Goal: Task Accomplishment & Management: Manage account settings

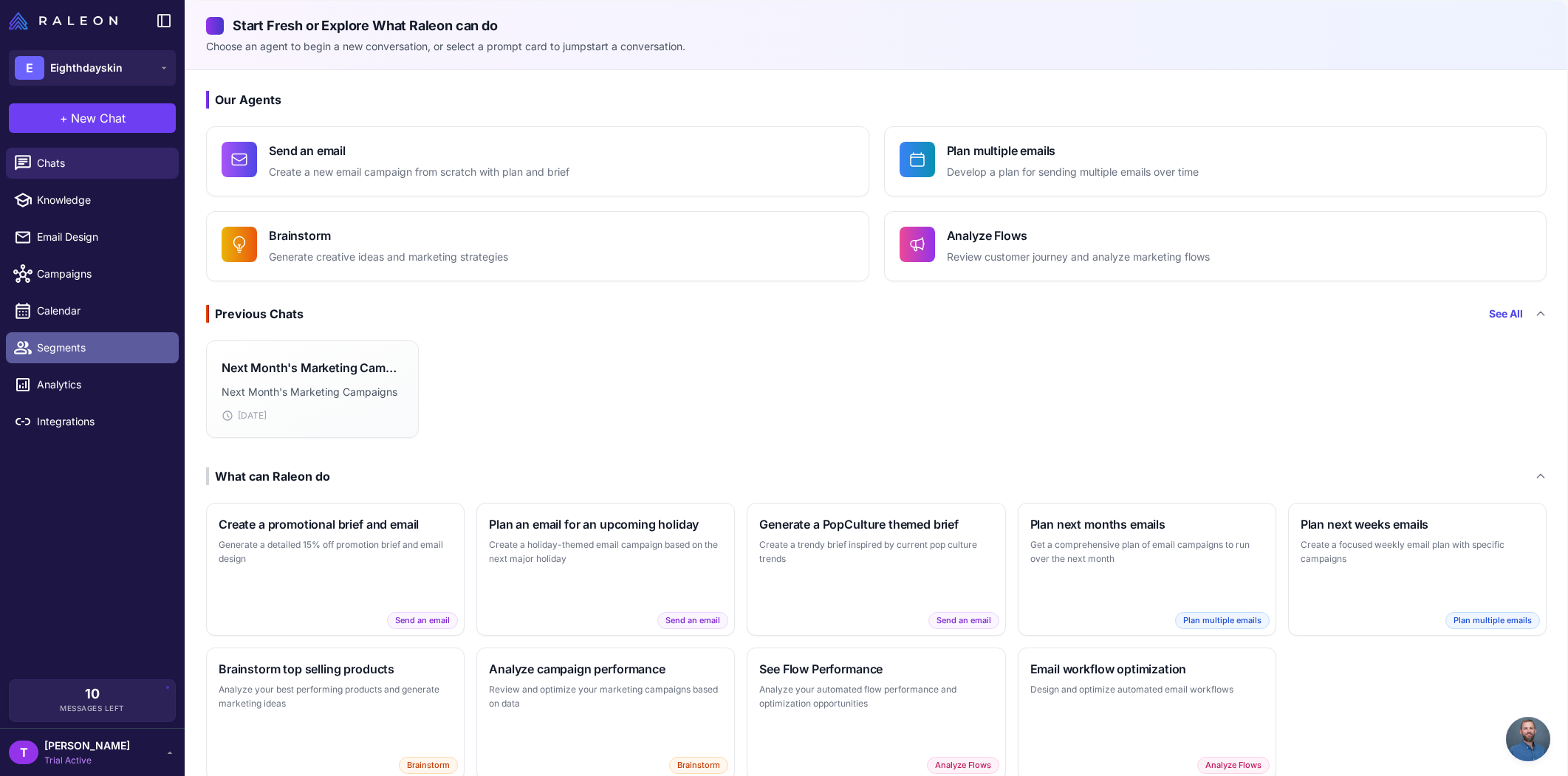
click at [88, 345] on span "Segments" at bounding box center [101, 348] width 130 height 16
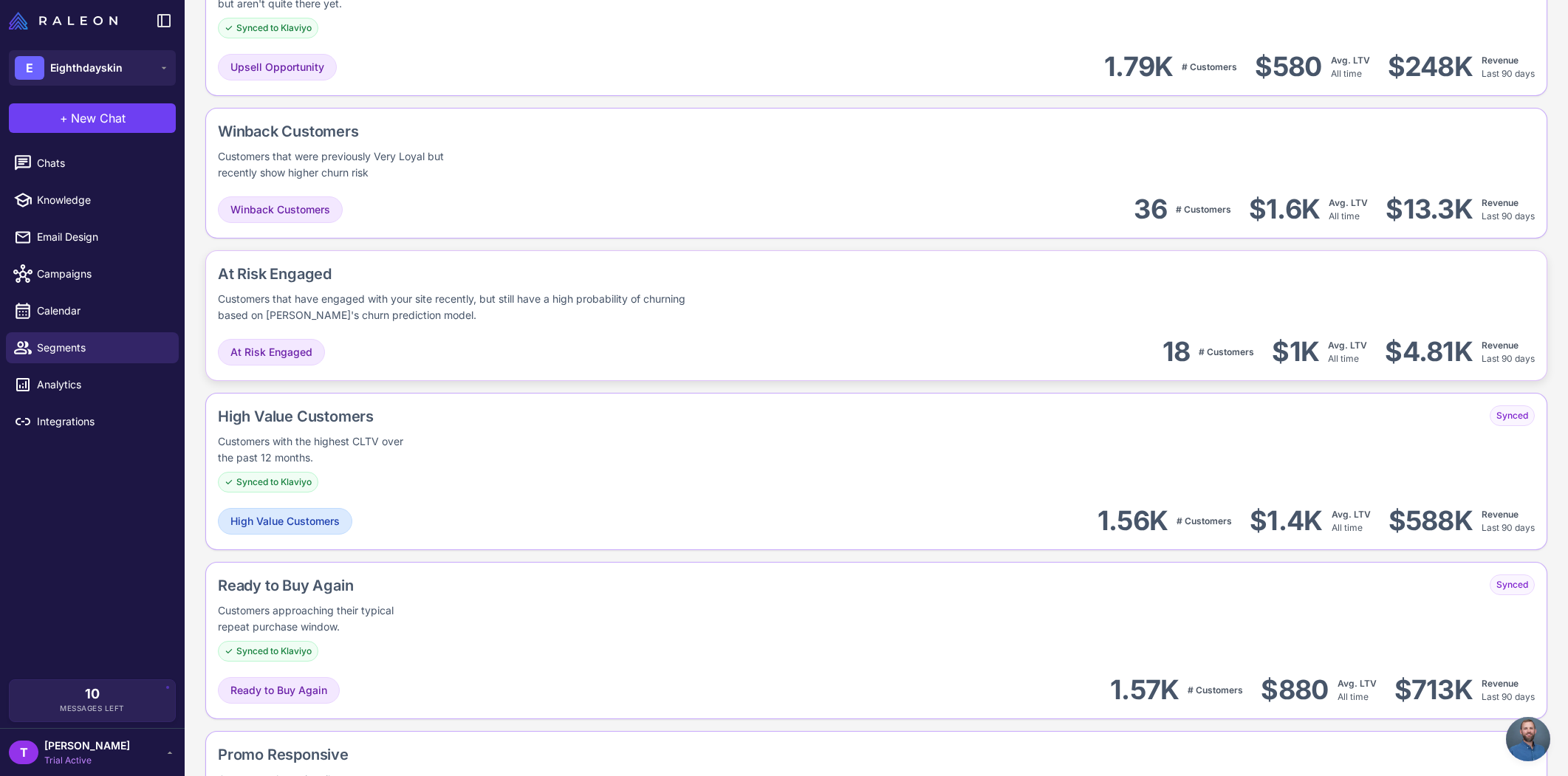
scroll to position [1043, 0]
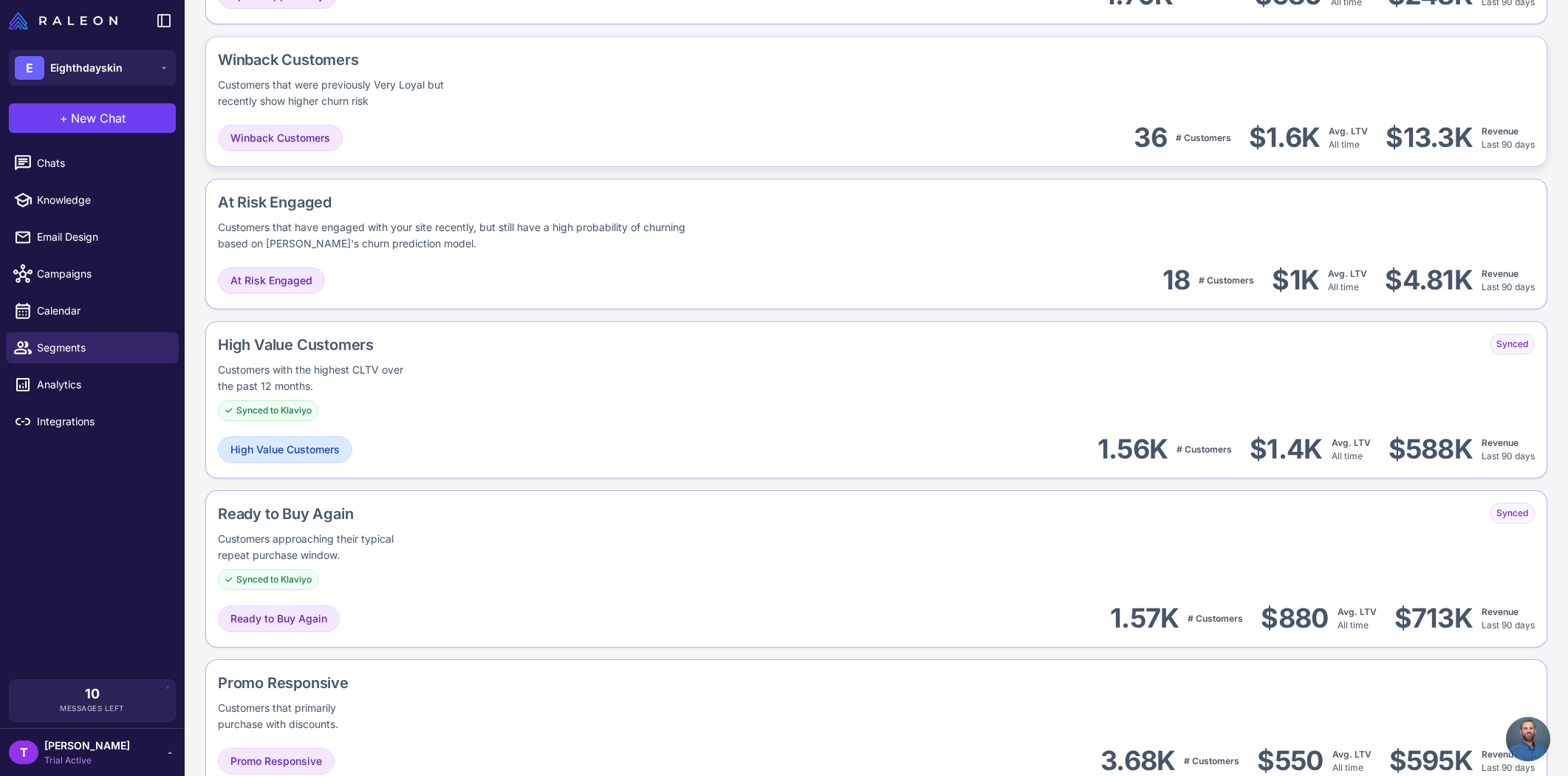
click at [636, 119] on div "Winback Customers Customers that were previously Very Loyal but recently show h…" at bounding box center [876, 101] width 1342 height 131
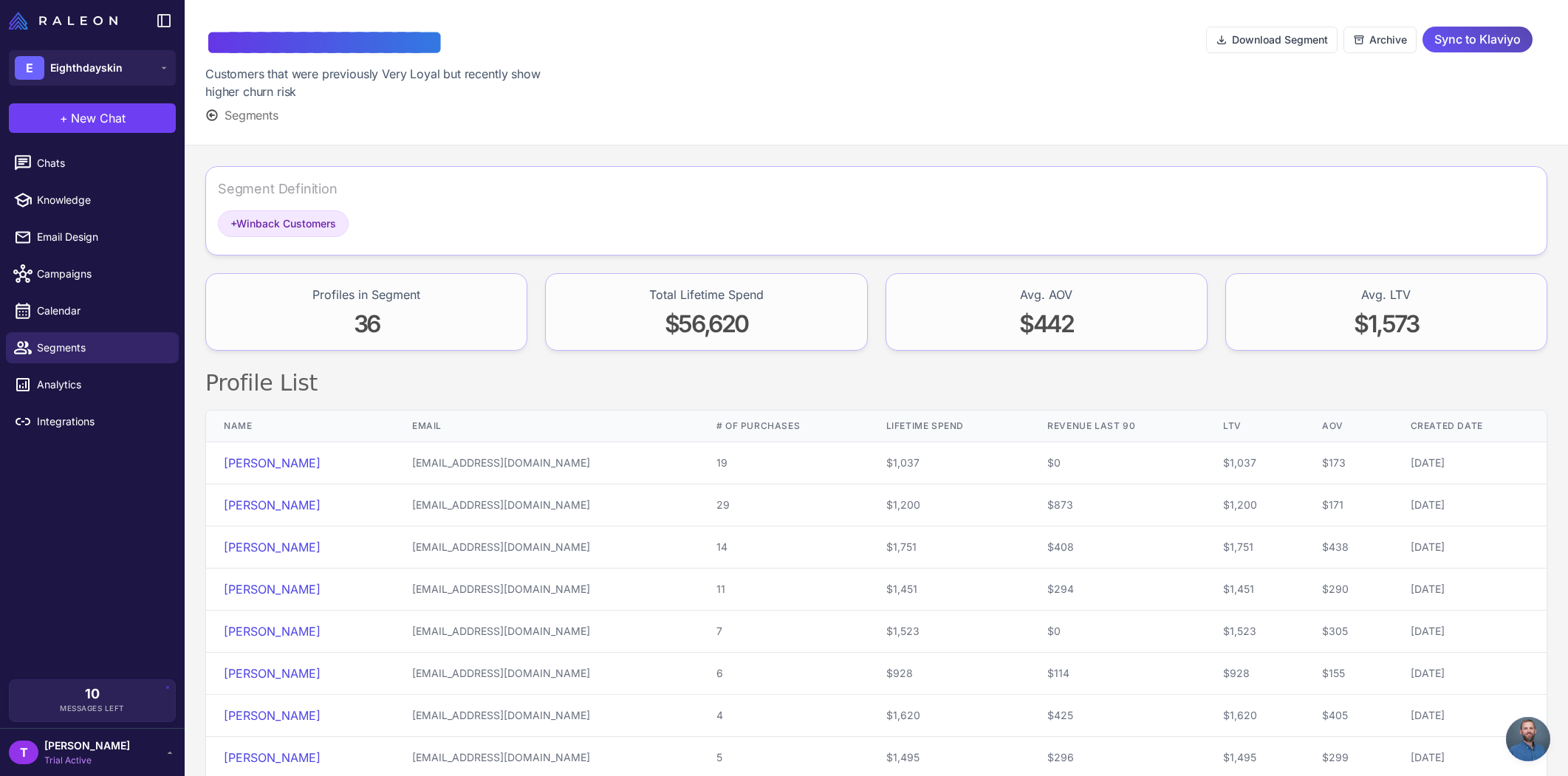
click at [1436, 45] on span "Sync to Klaviyo" at bounding box center [1477, 39] width 87 height 25
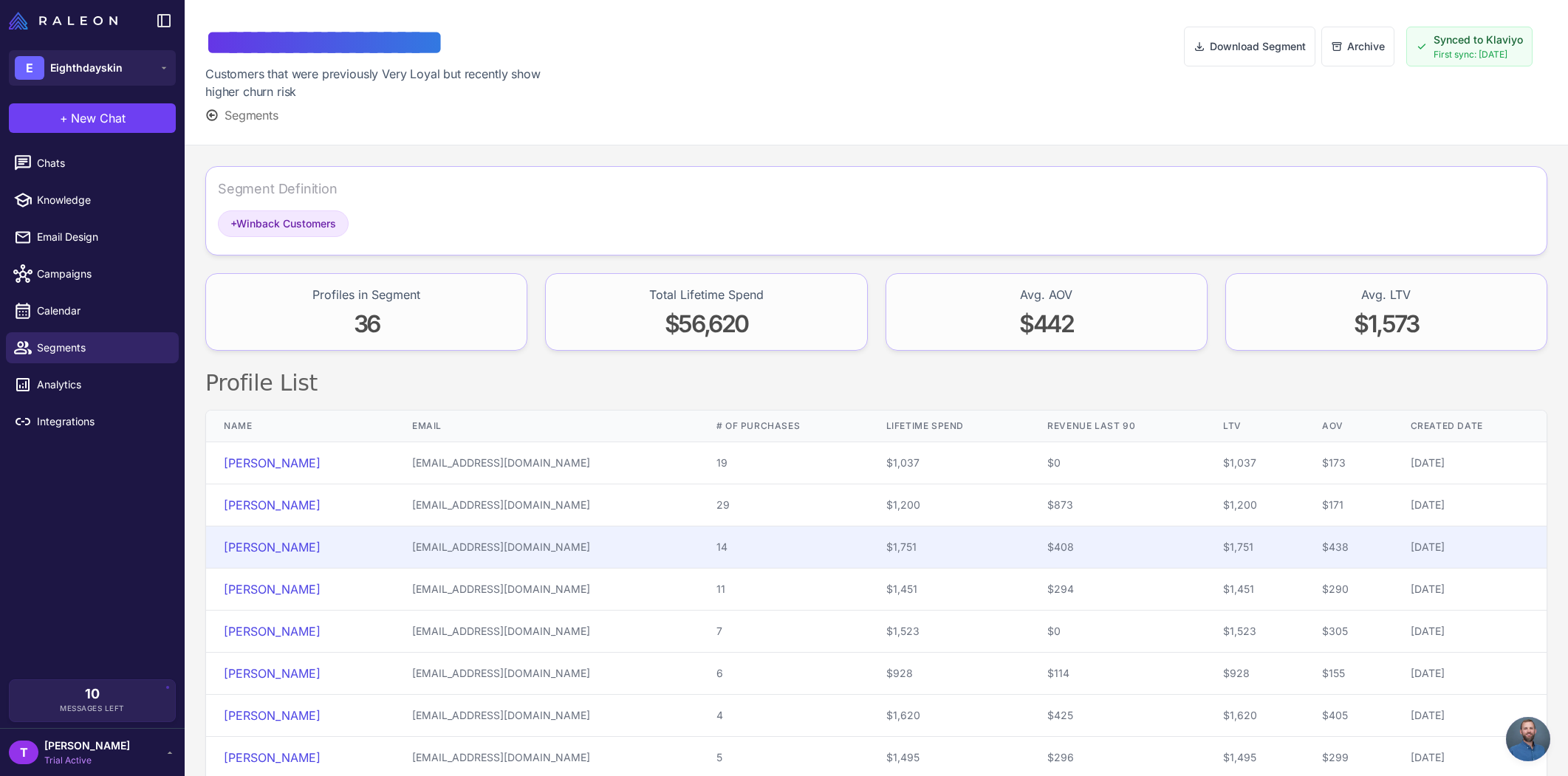
scroll to position [158, 0]
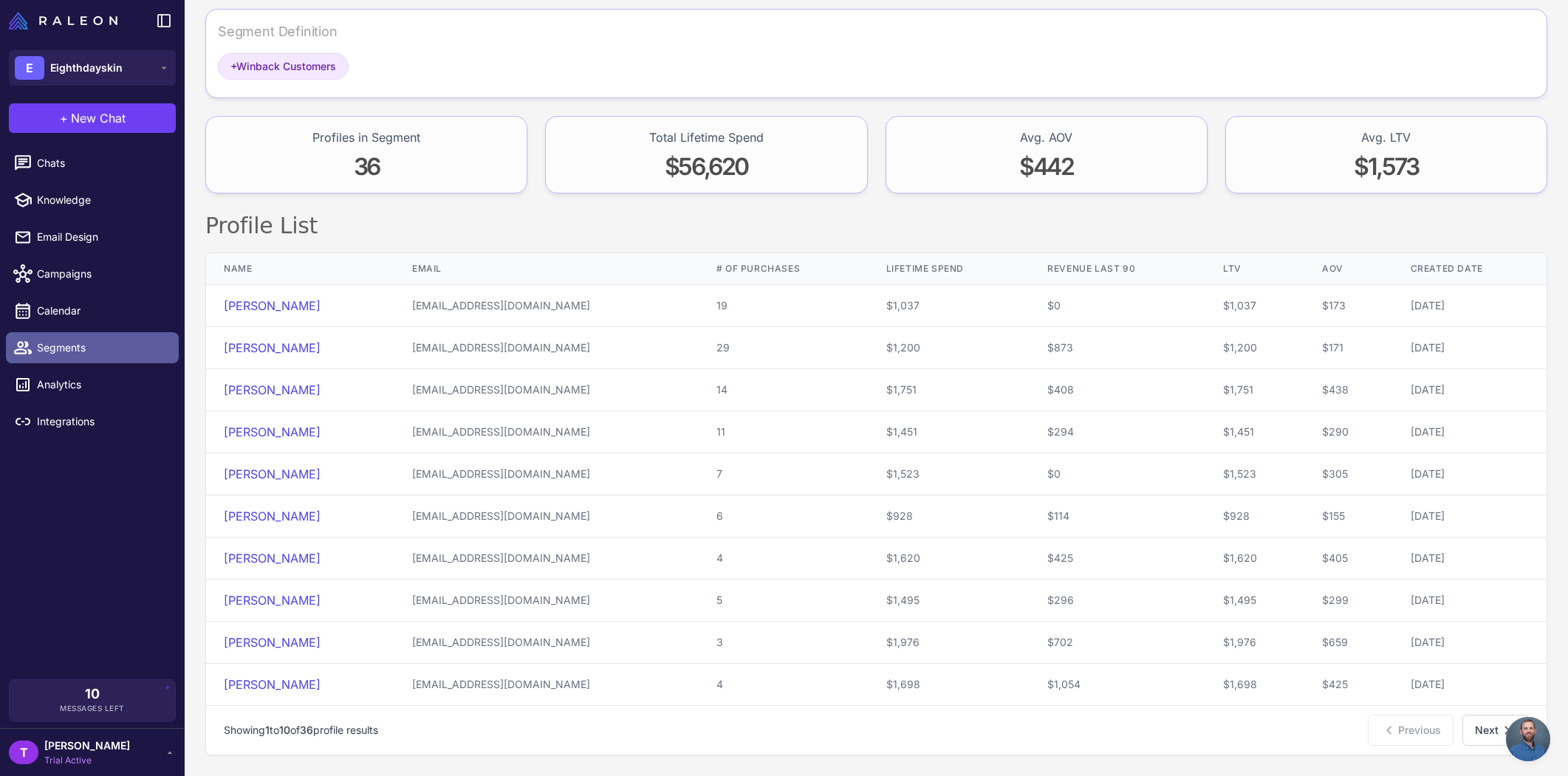
click at [57, 341] on span "Segments" at bounding box center [101, 348] width 130 height 16
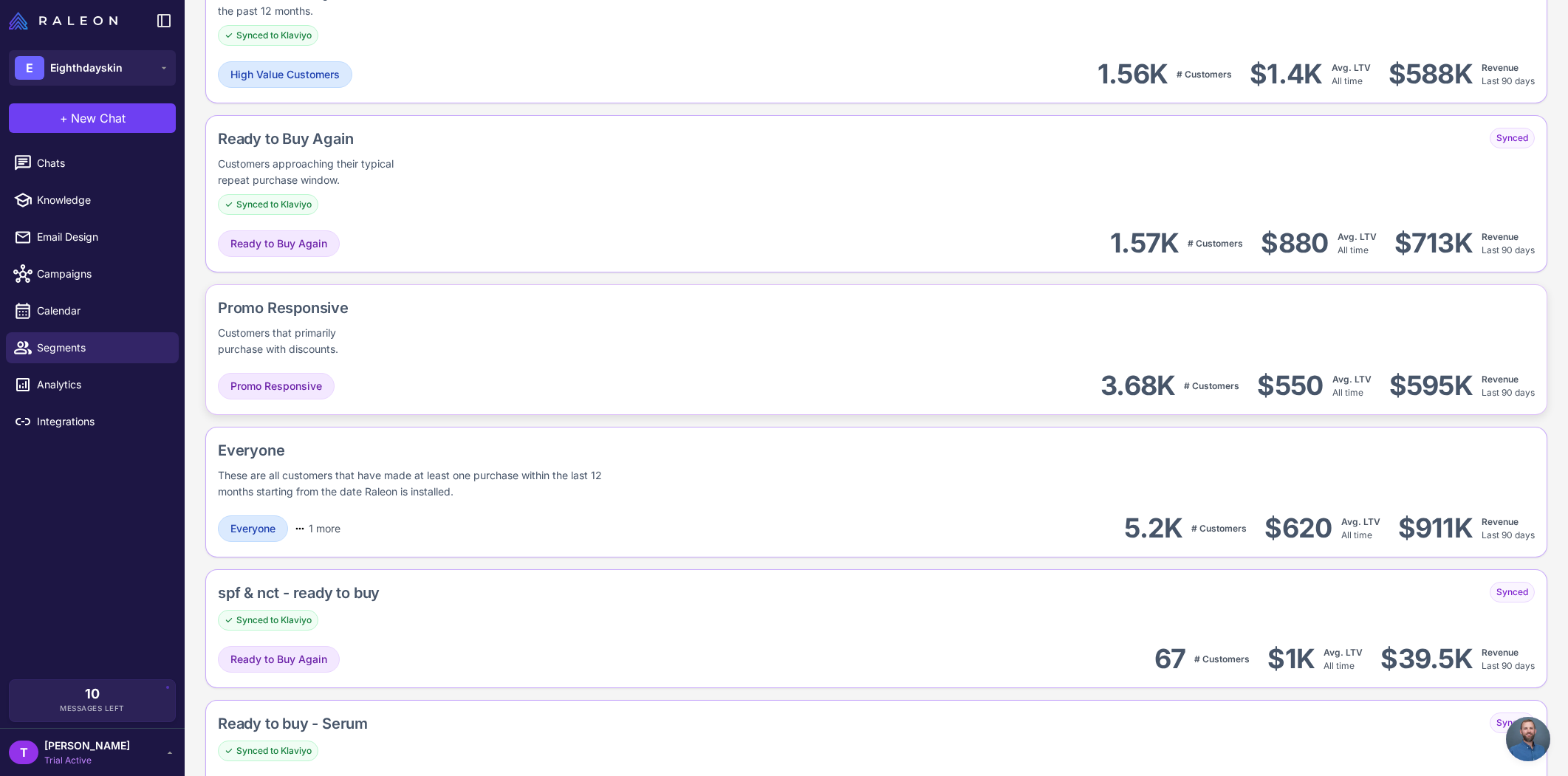
scroll to position [1483, 0]
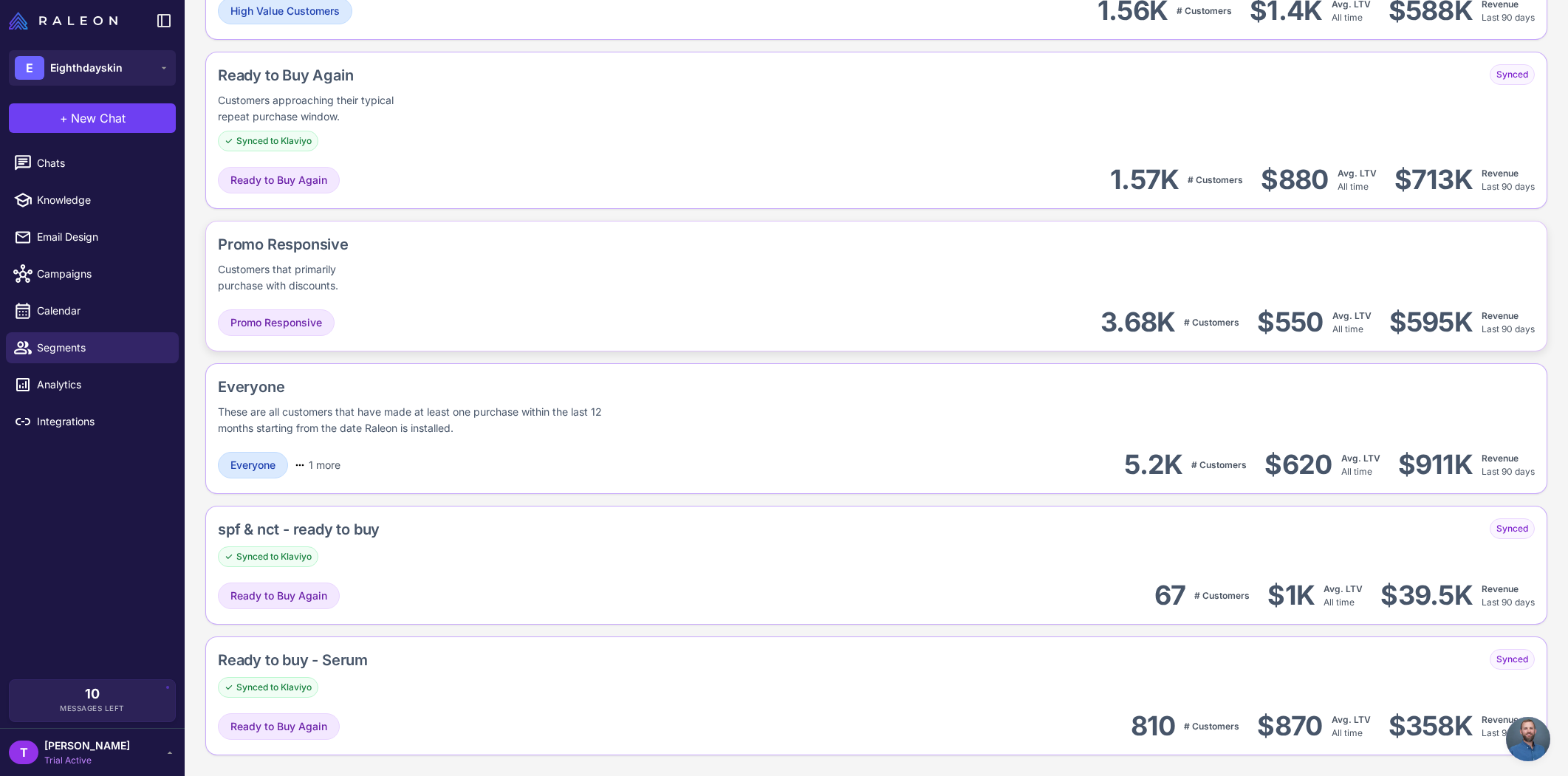
click at [496, 274] on div "Promo Responsive Customers that primarily purchase with discounts." at bounding box center [876, 263] width 1317 height 60
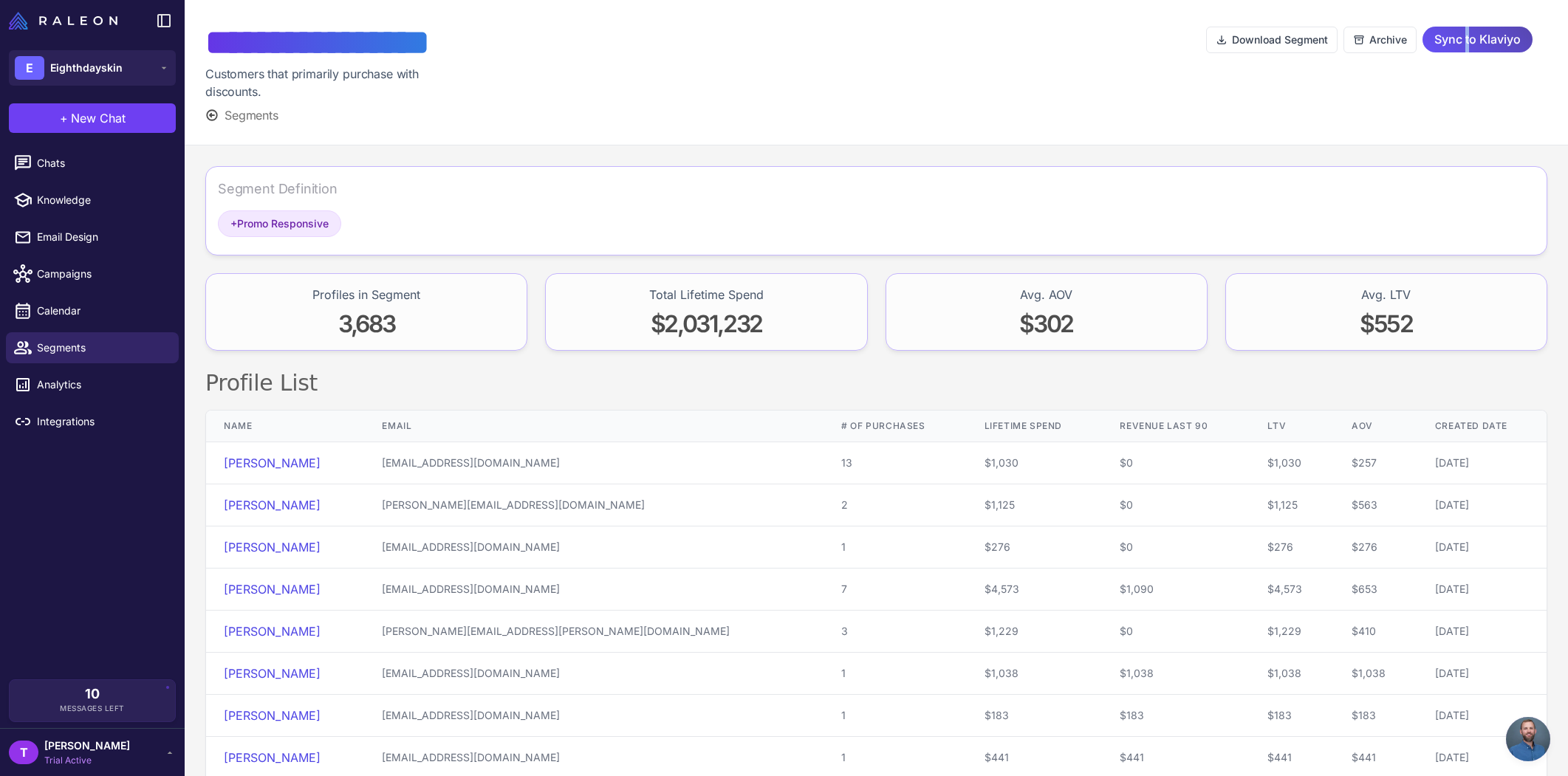
click at [1456, 46] on span "Sync to Klaviyo" at bounding box center [1477, 39] width 87 height 25
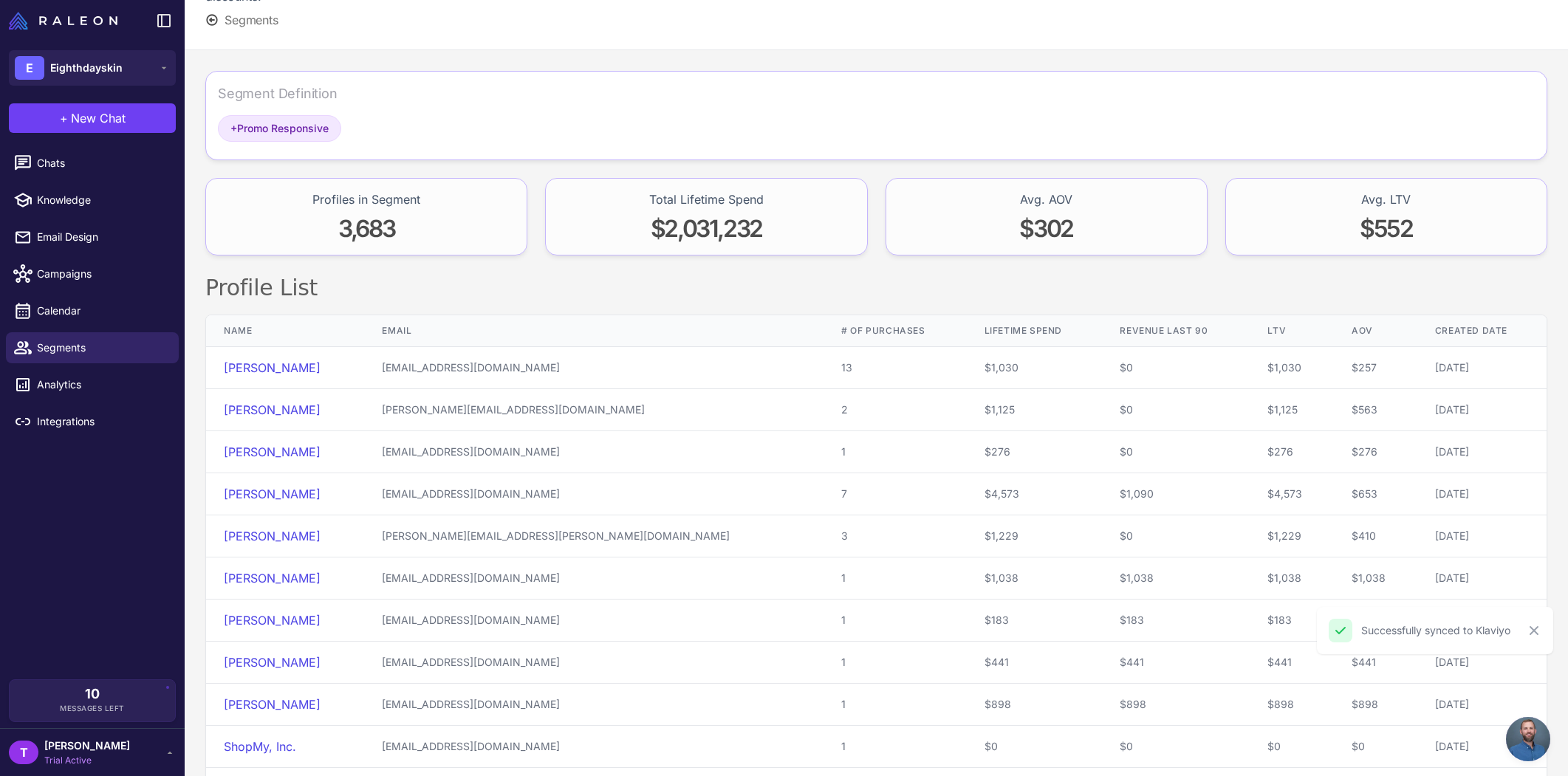
scroll to position [149, 0]
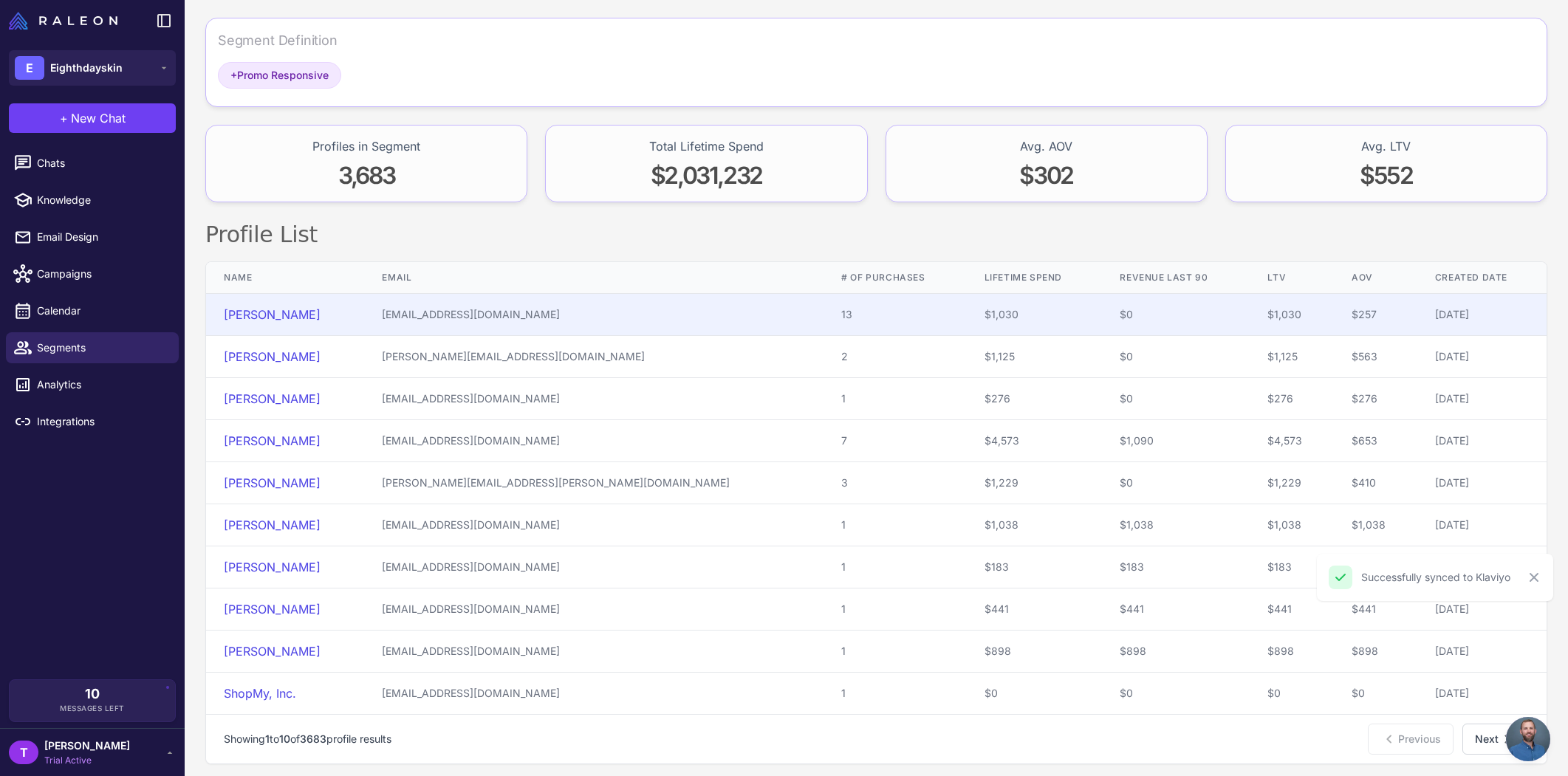
click at [566, 323] on td "[EMAIL_ADDRESS][DOMAIN_NAME]" at bounding box center [594, 314] width 459 height 42
click at [658, 322] on td "[EMAIL_ADDRESS][DOMAIN_NAME]" at bounding box center [594, 314] width 459 height 42
click at [242, 319] on link "[PERSON_NAME]" at bounding box center [272, 314] width 97 height 15
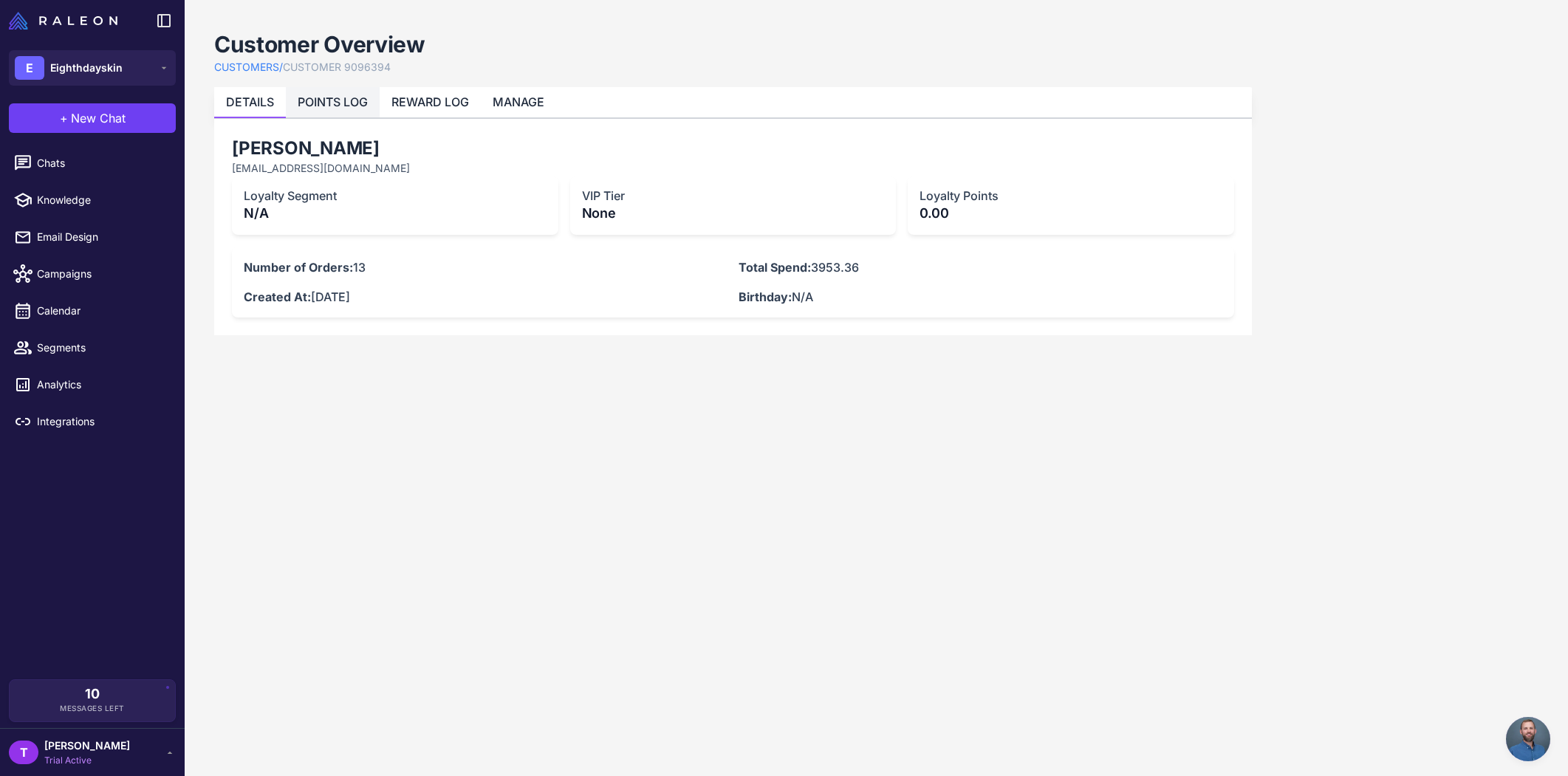
click at [335, 102] on link "POINTS LOG" at bounding box center [333, 102] width 70 height 15
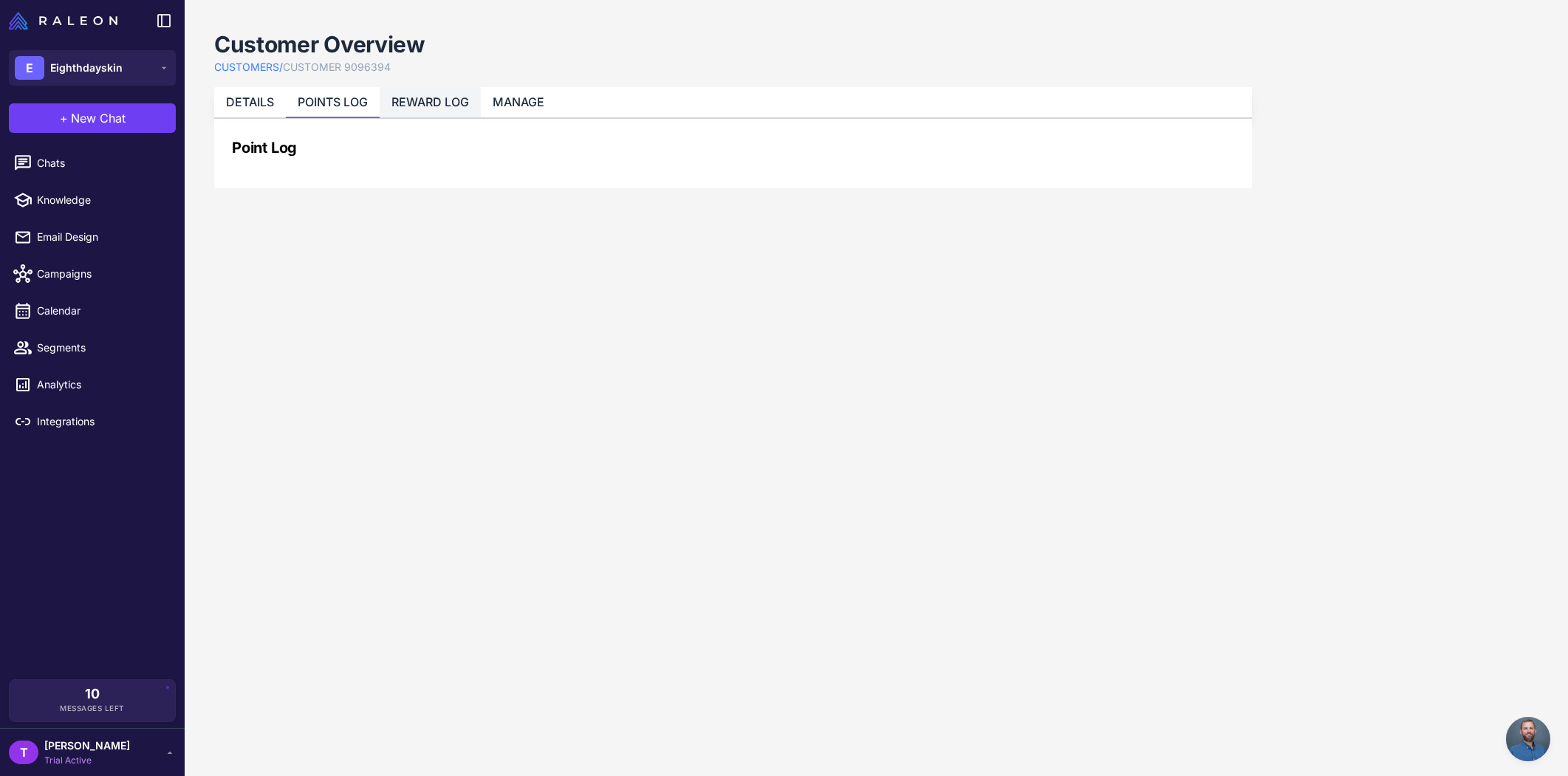
click at [431, 111] on li "REWARD LOG" at bounding box center [430, 103] width 101 height 30
click at [535, 110] on li "MANAGE" at bounding box center [518, 103] width 76 height 30
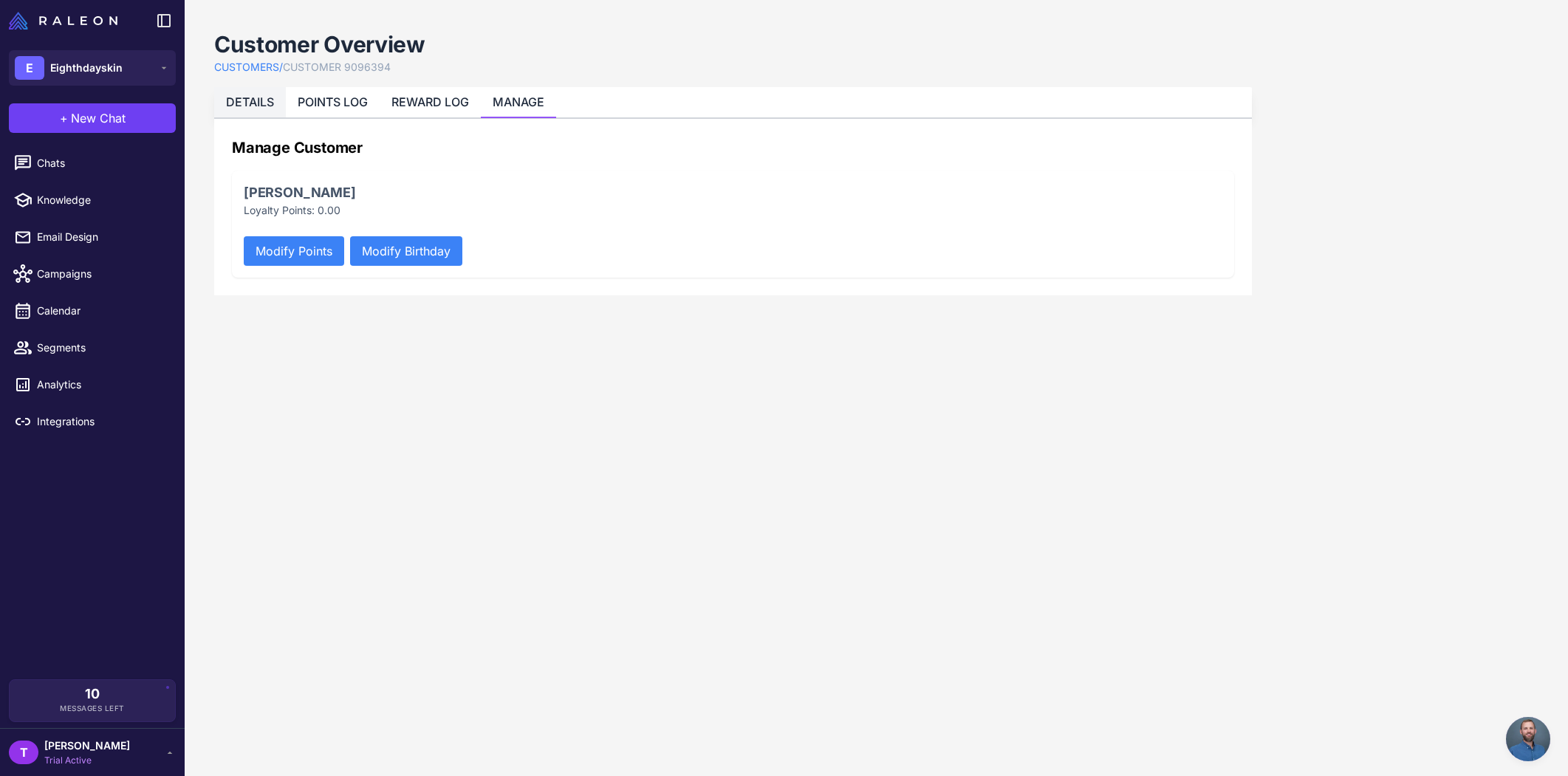
click at [250, 112] on li "DETAILS" at bounding box center [250, 103] width 72 height 30
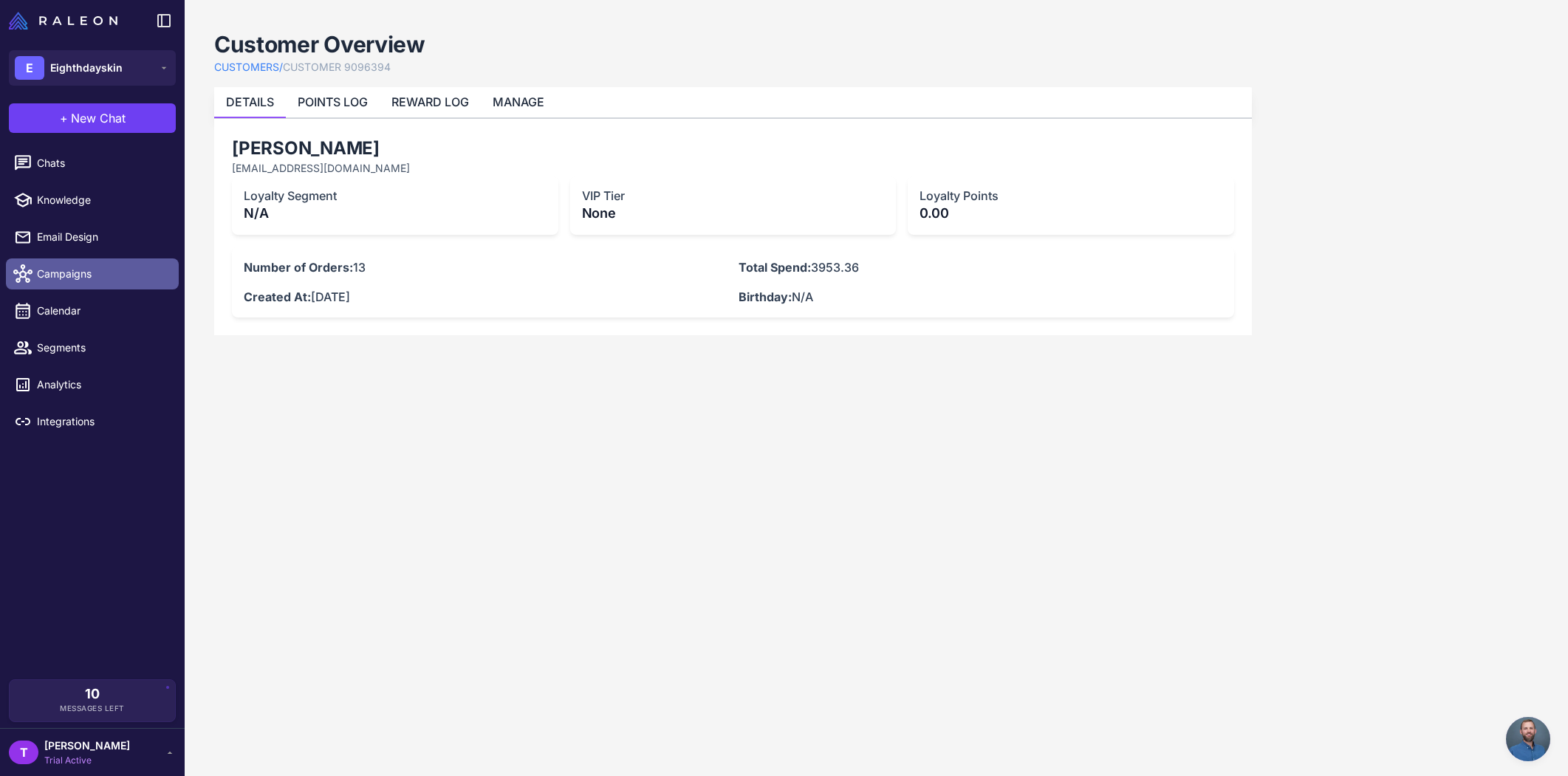
click at [60, 275] on span "Campaigns" at bounding box center [101, 274] width 130 height 16
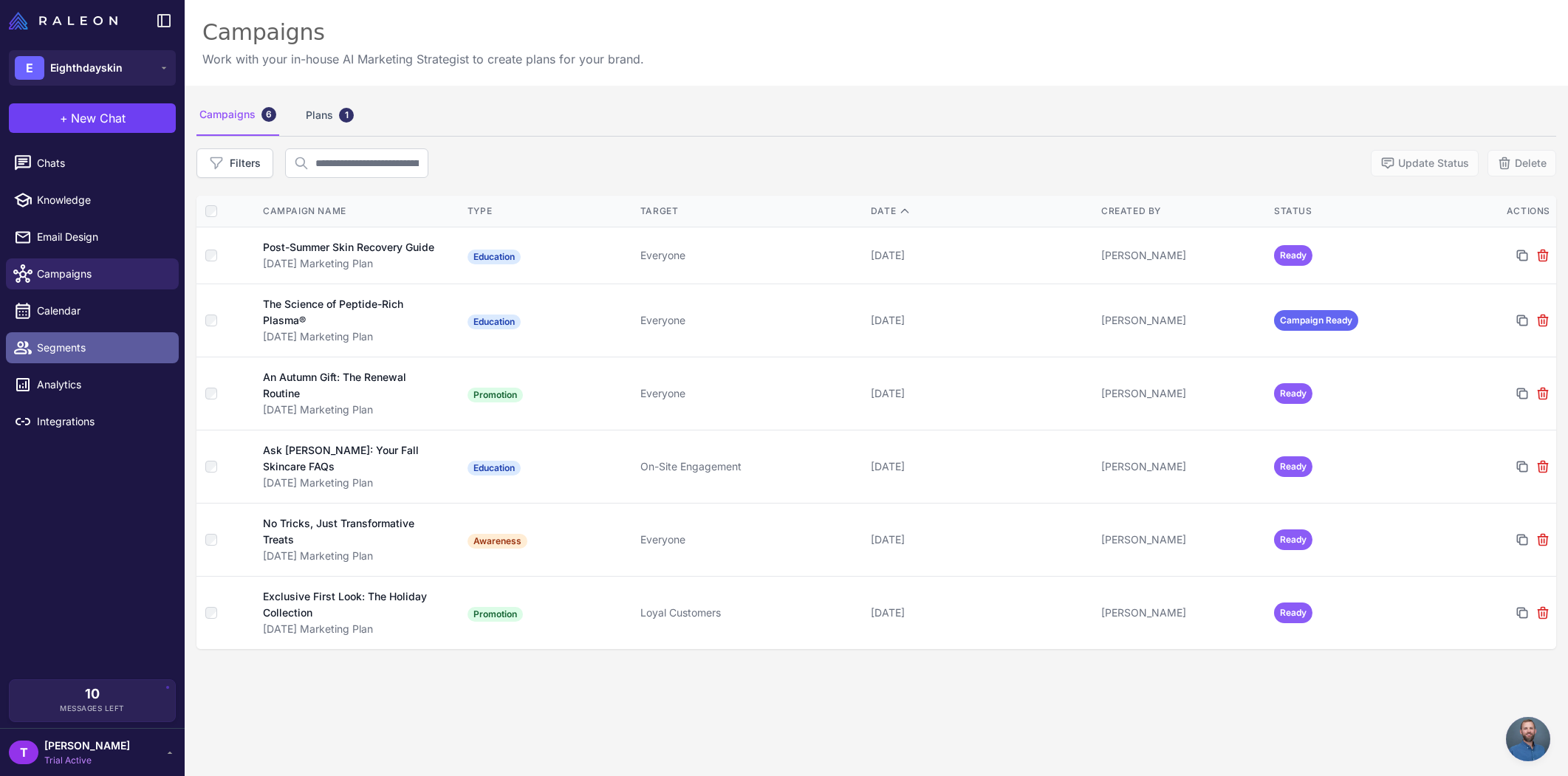
click at [72, 348] on span "Segments" at bounding box center [101, 348] width 130 height 16
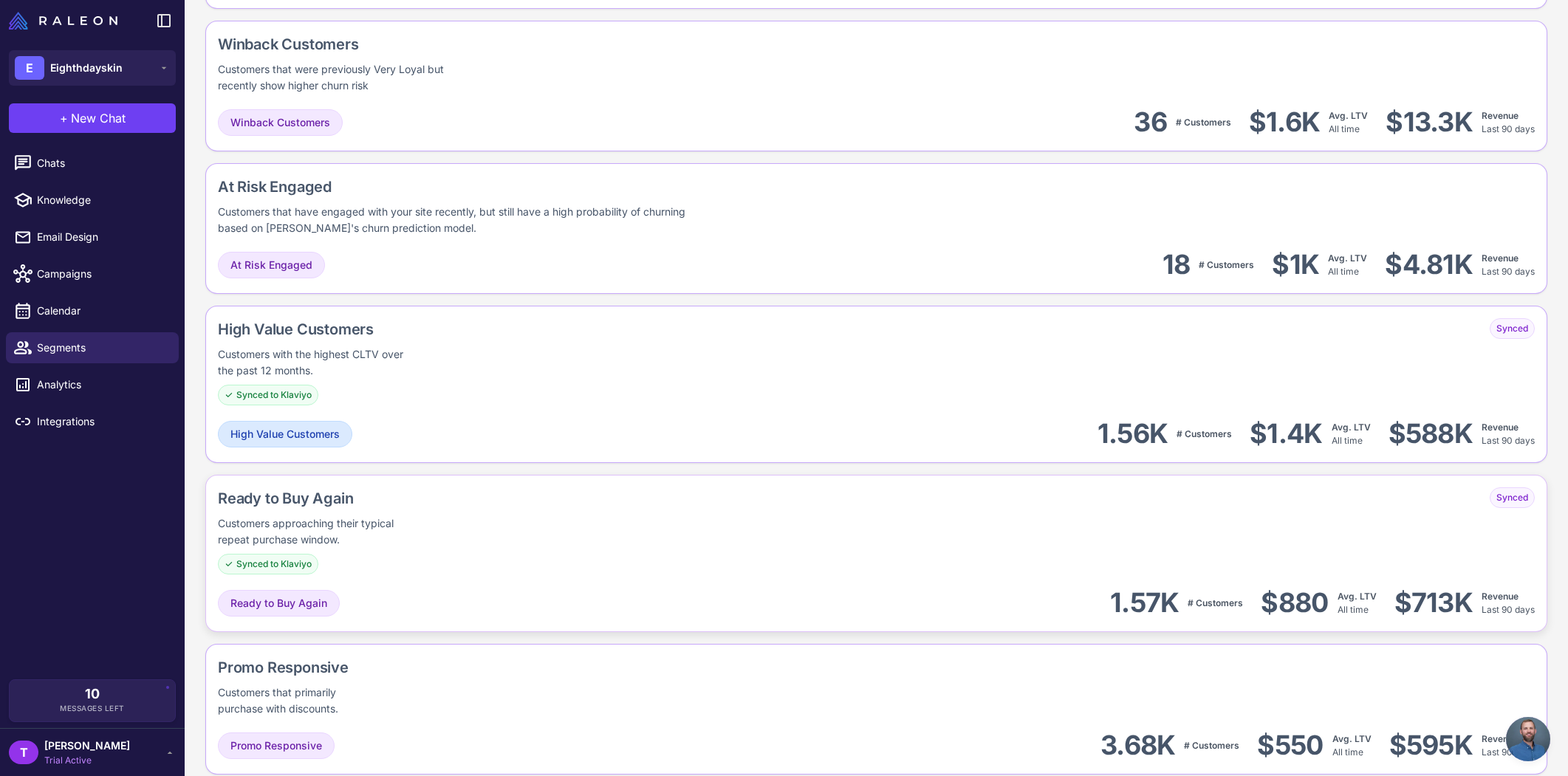
scroll to position [1316, 0]
